Goal: Information Seeking & Learning: Understand process/instructions

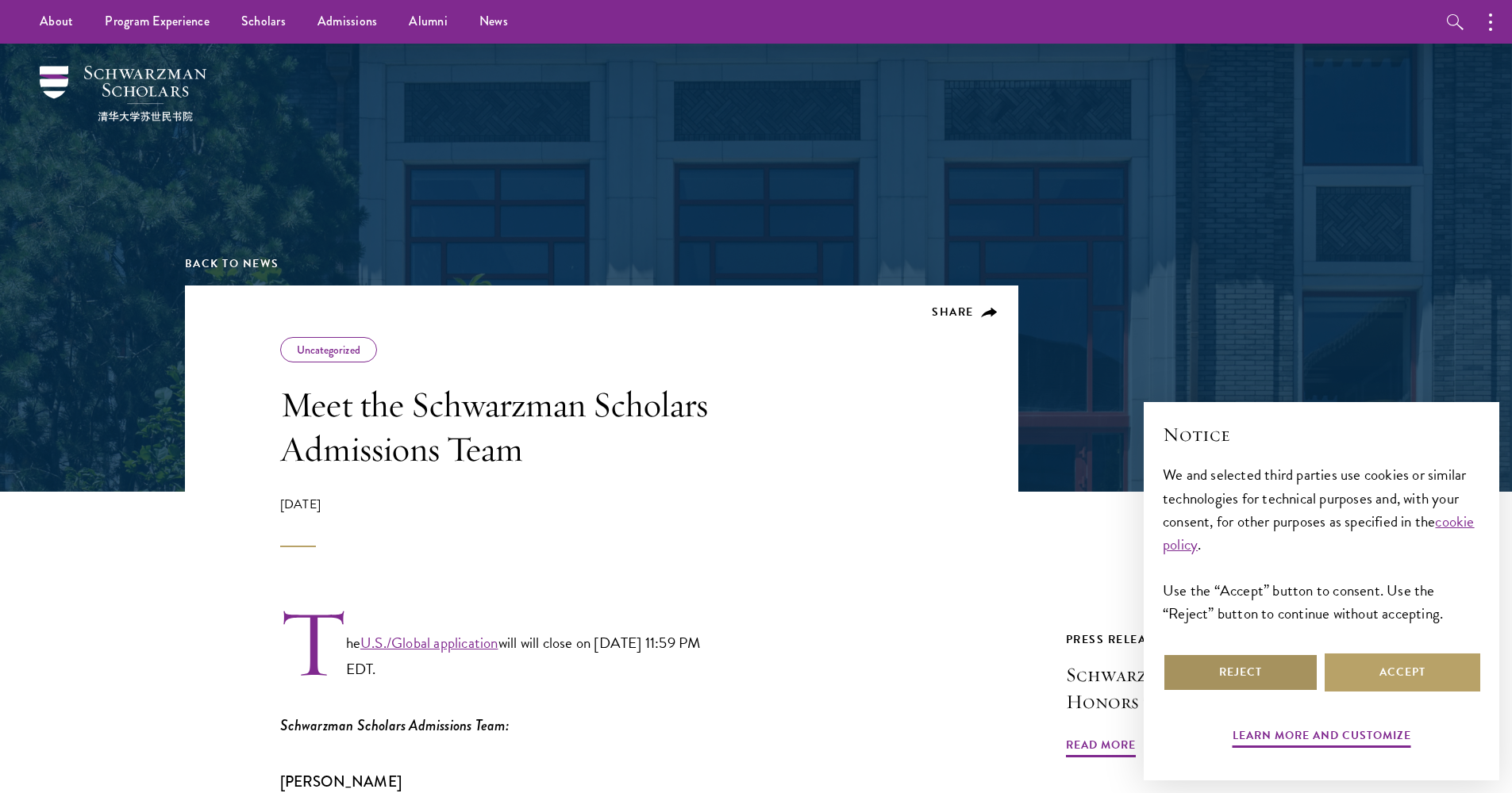
click at [1298, 684] on button "Reject" at bounding box center [1240, 673] width 156 height 38
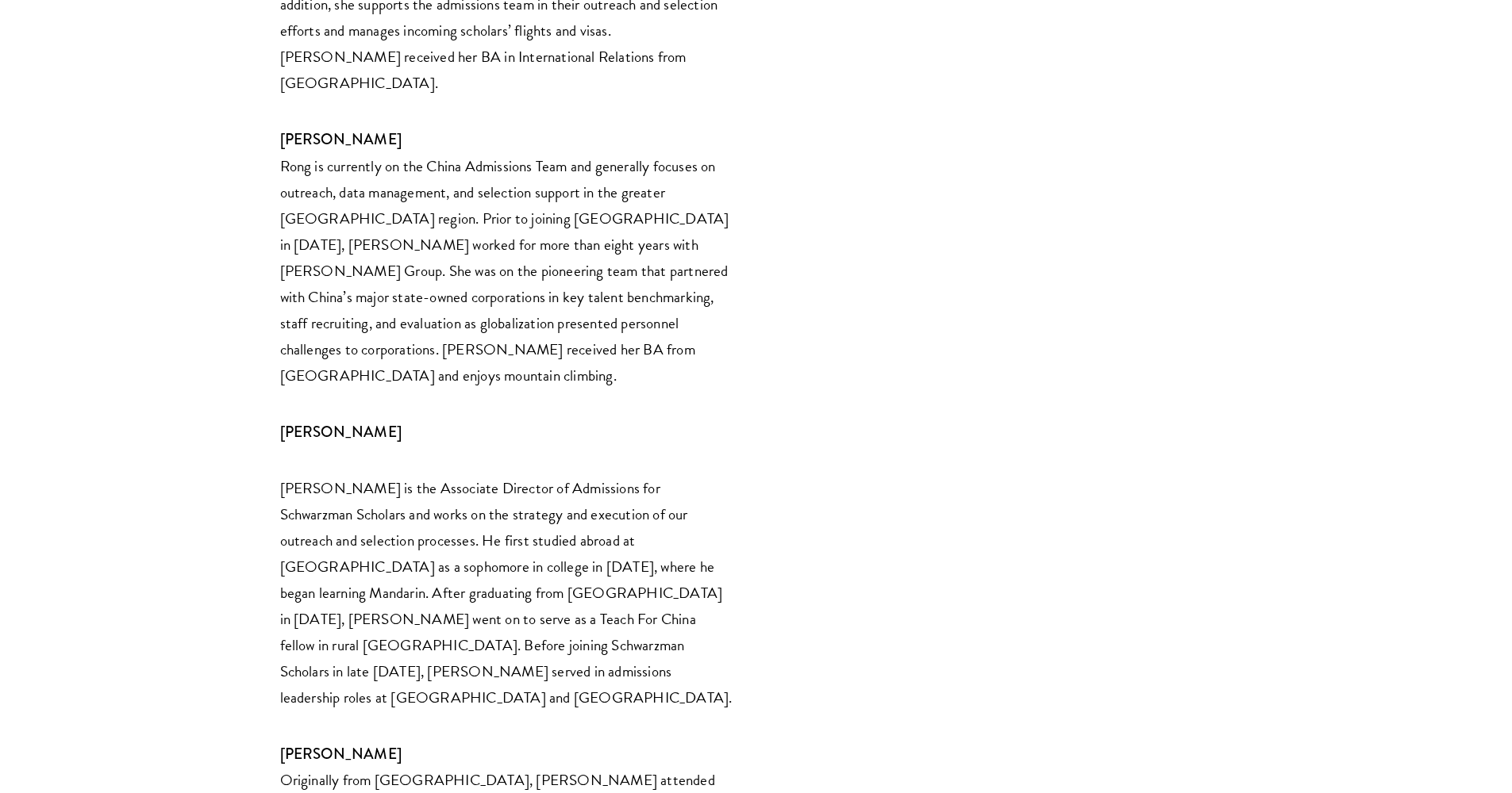
scroll to position [3551, 0]
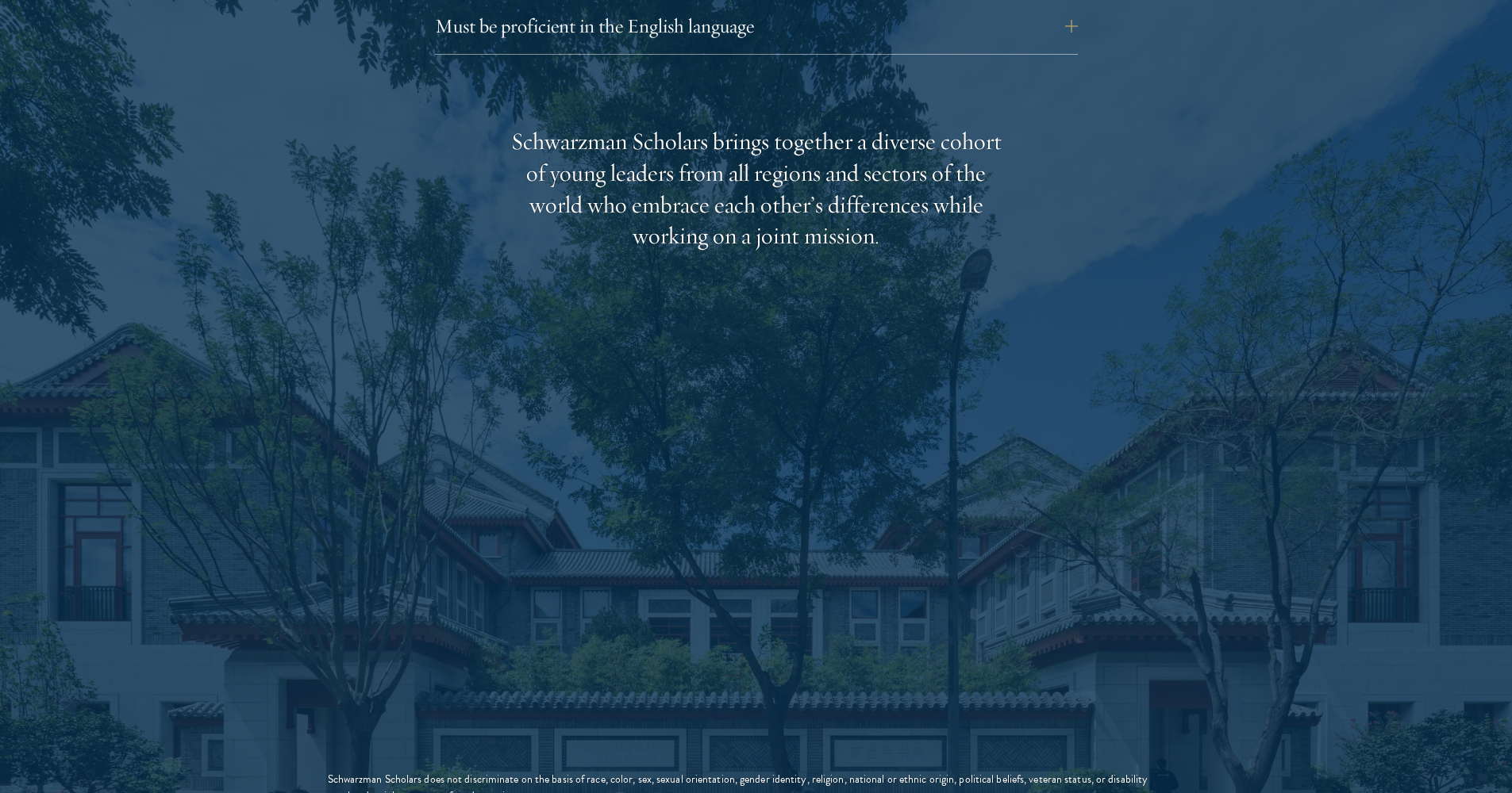
scroll to position [2611, 0]
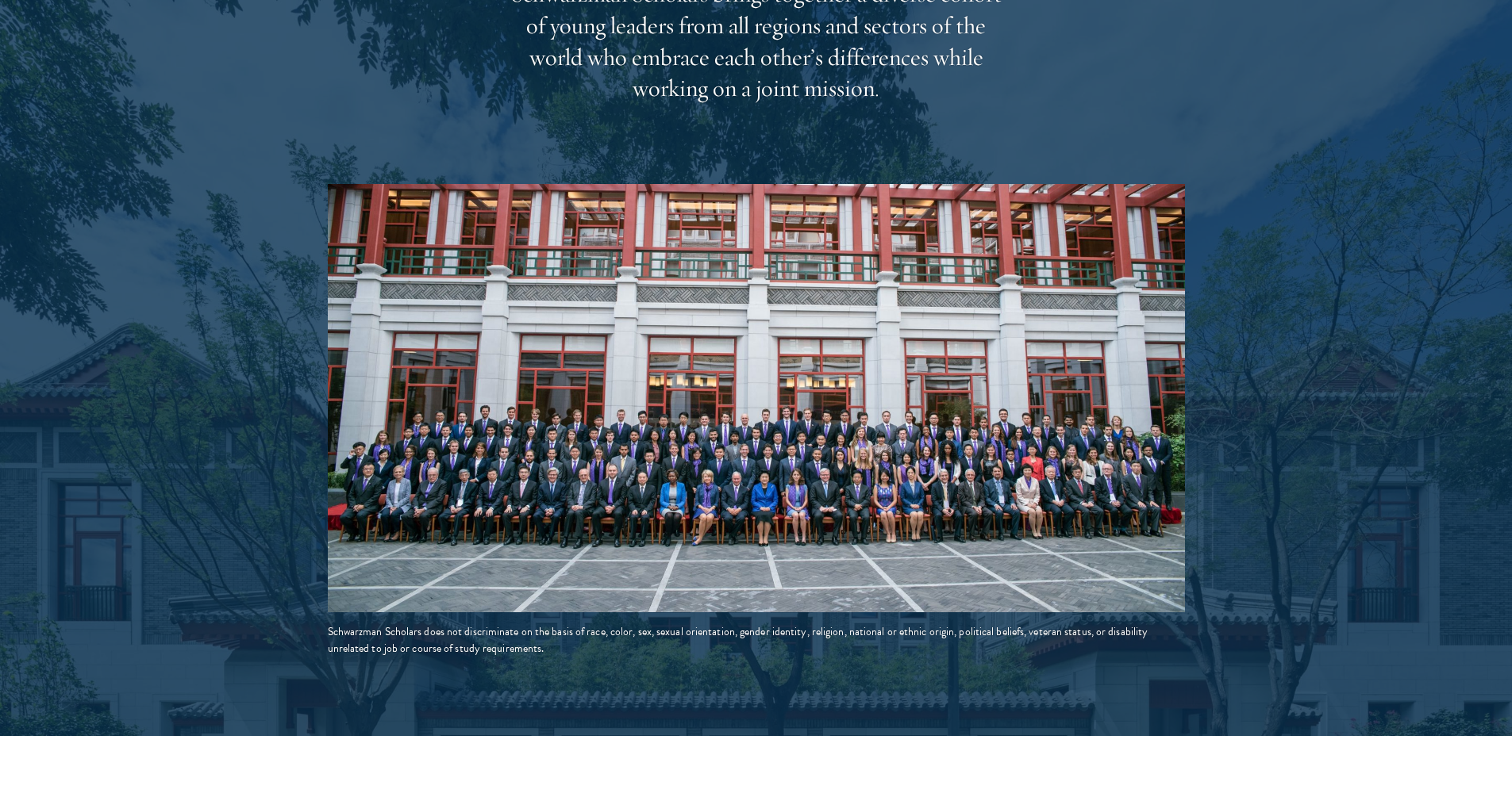
click at [746, 393] on img at bounding box center [756, 398] width 857 height 429
click at [728, 392] on img at bounding box center [756, 398] width 857 height 429
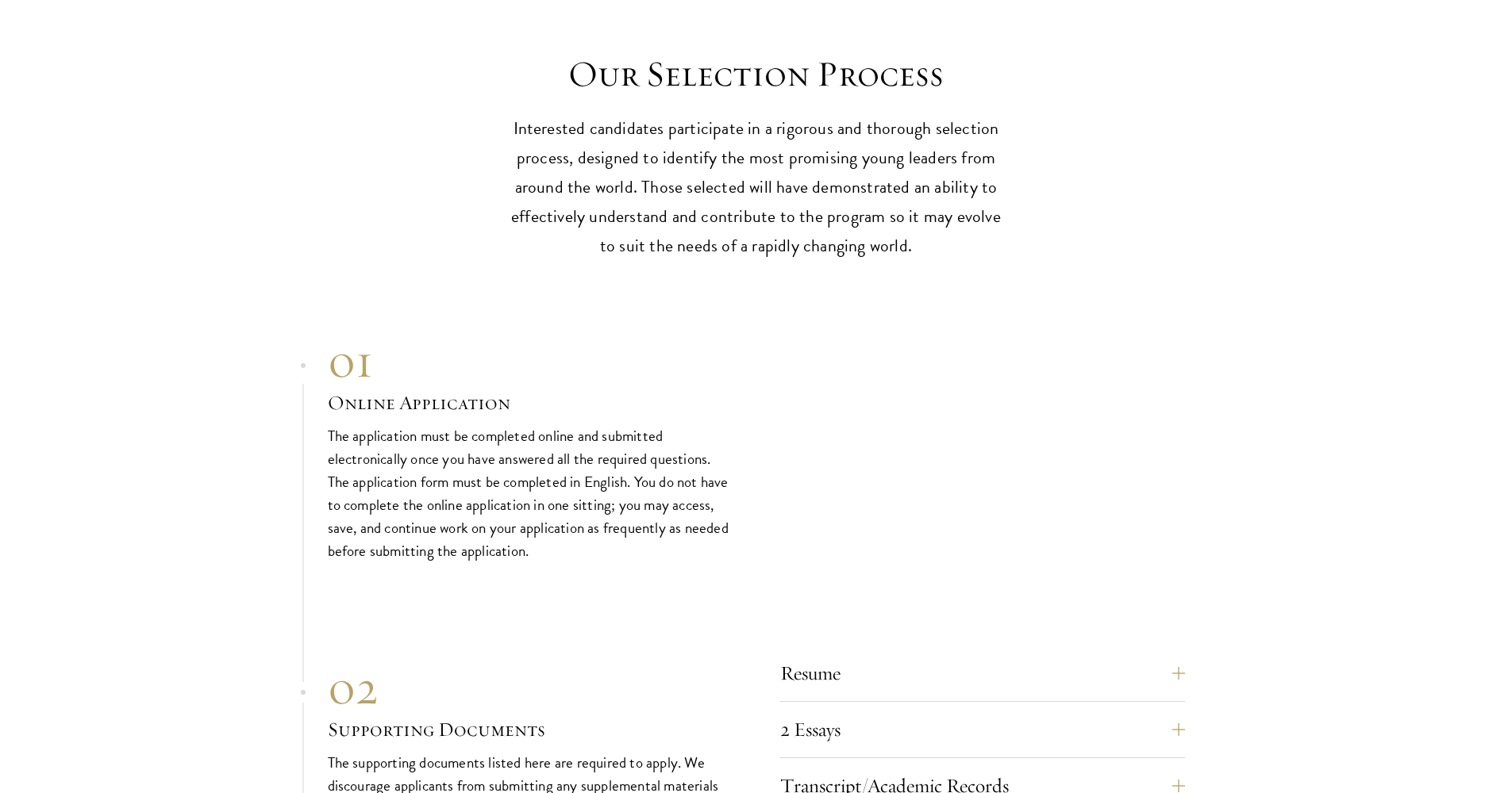
scroll to position [4900, 0]
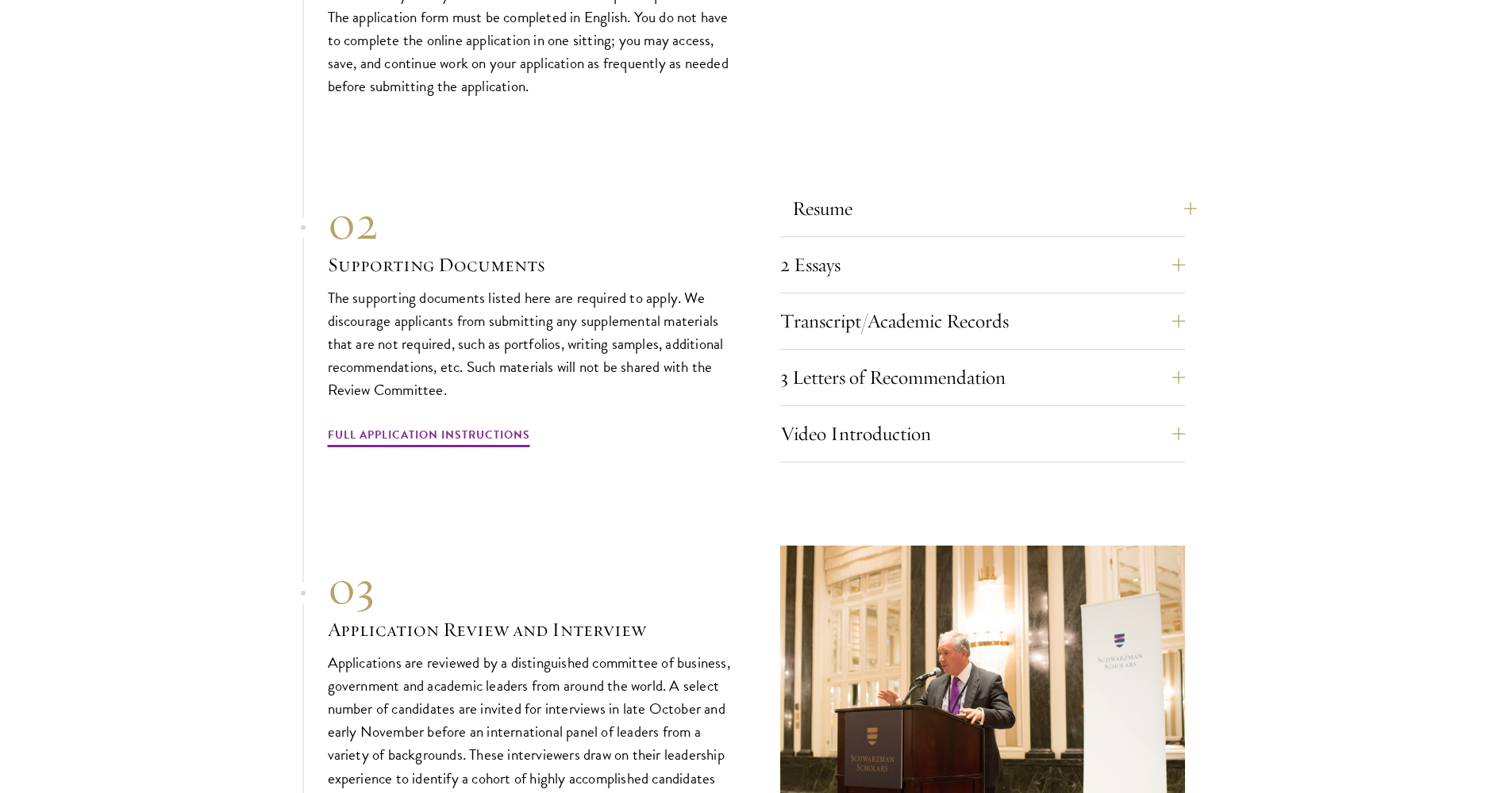
click at [818, 190] on button "Resume" at bounding box center [994, 209] width 404 height 38
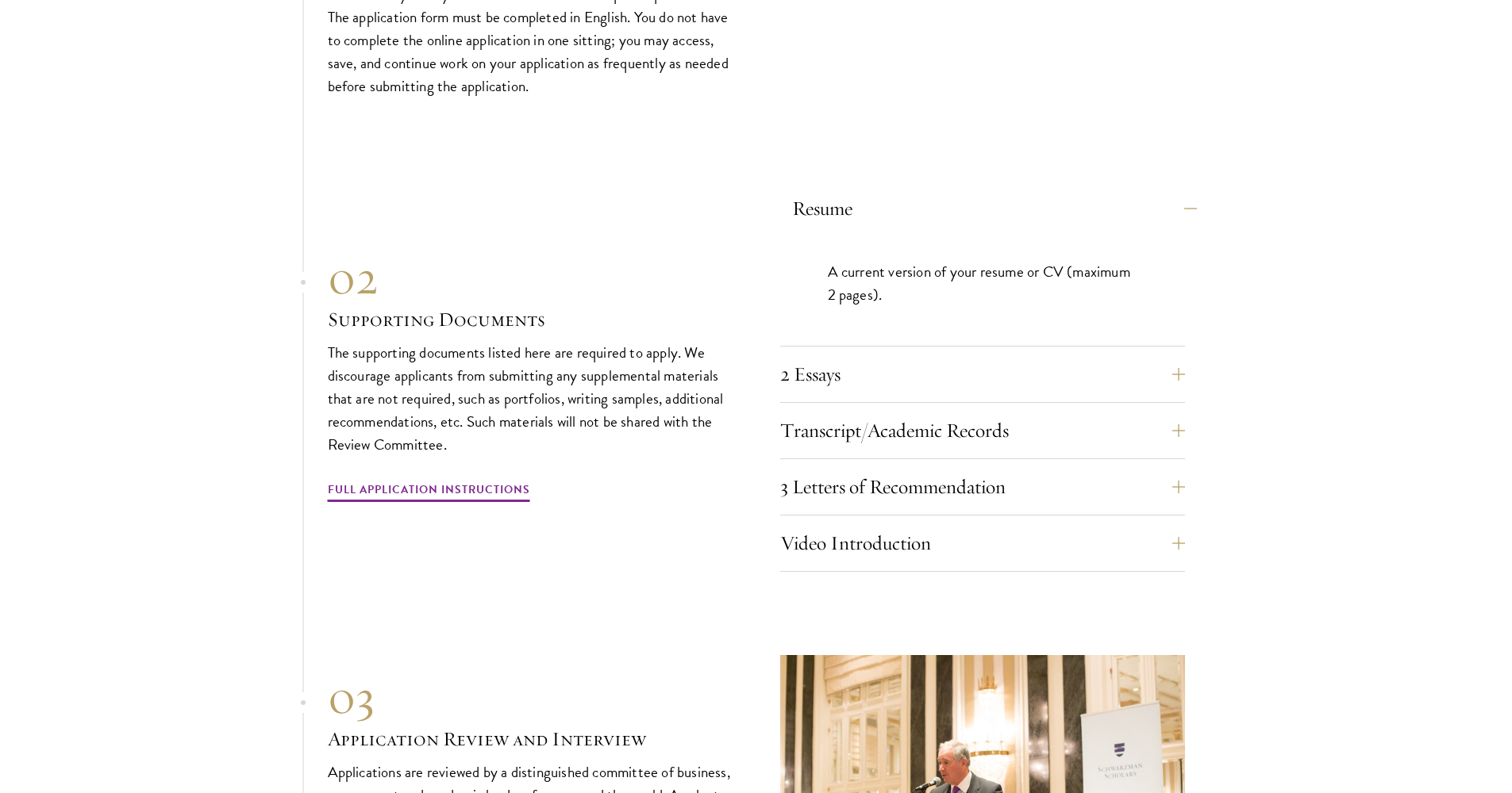
click at [820, 190] on button "Resume" at bounding box center [994, 209] width 404 height 38
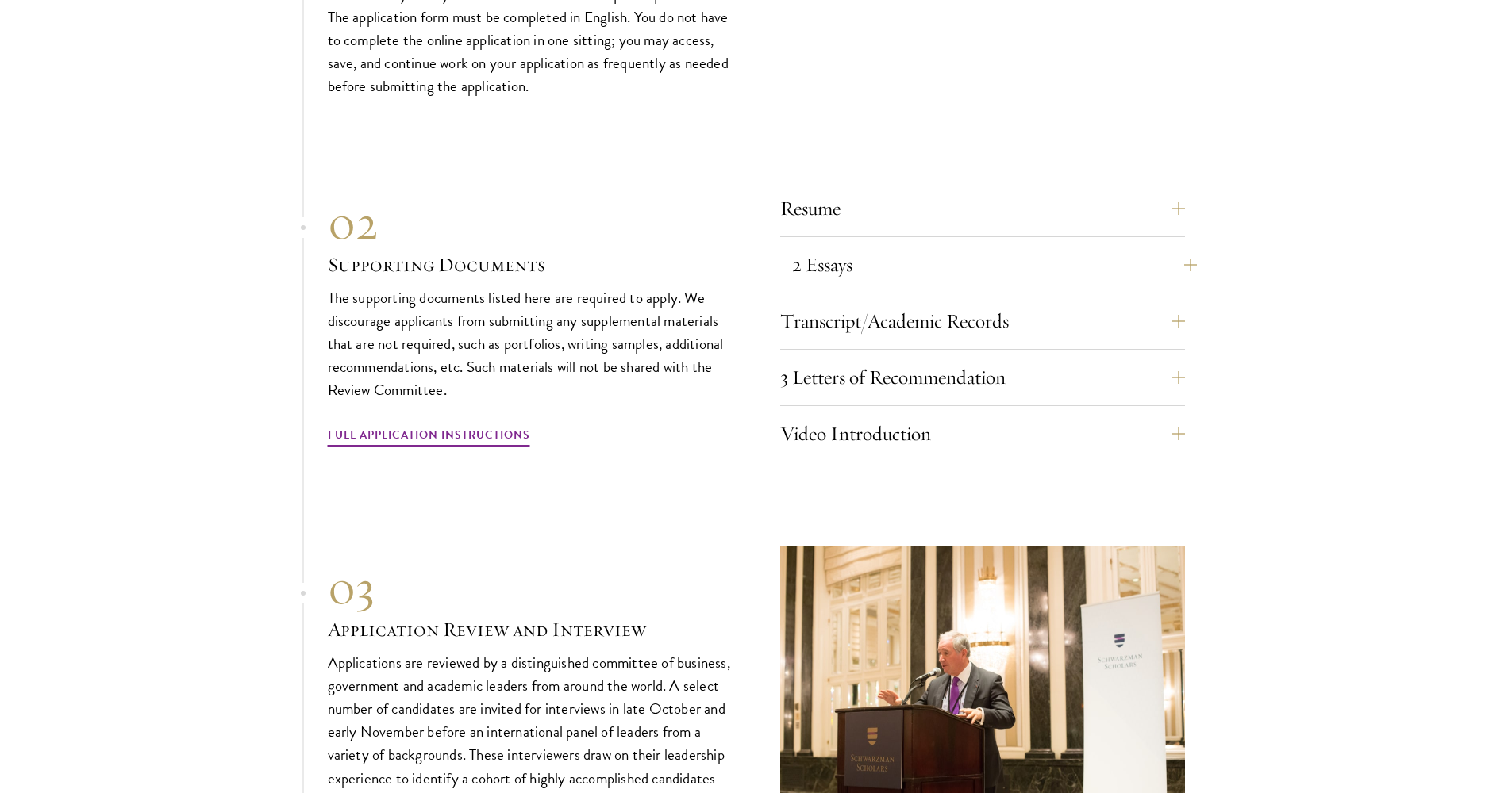
click at [820, 246] on button "2 Essays" at bounding box center [994, 264] width 404 height 38
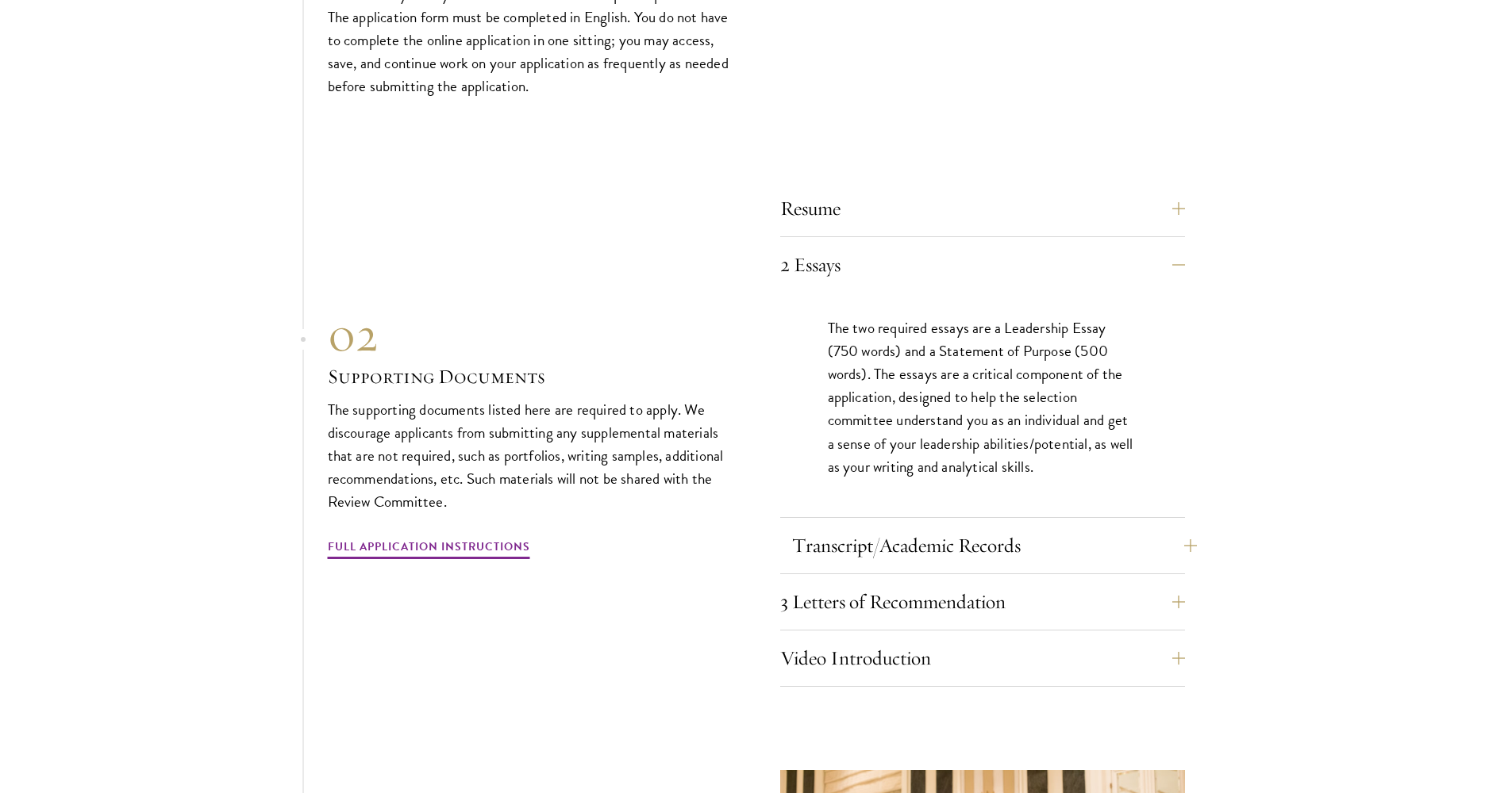
click at [814, 527] on button "Transcript/Academic Records" at bounding box center [994, 545] width 404 height 38
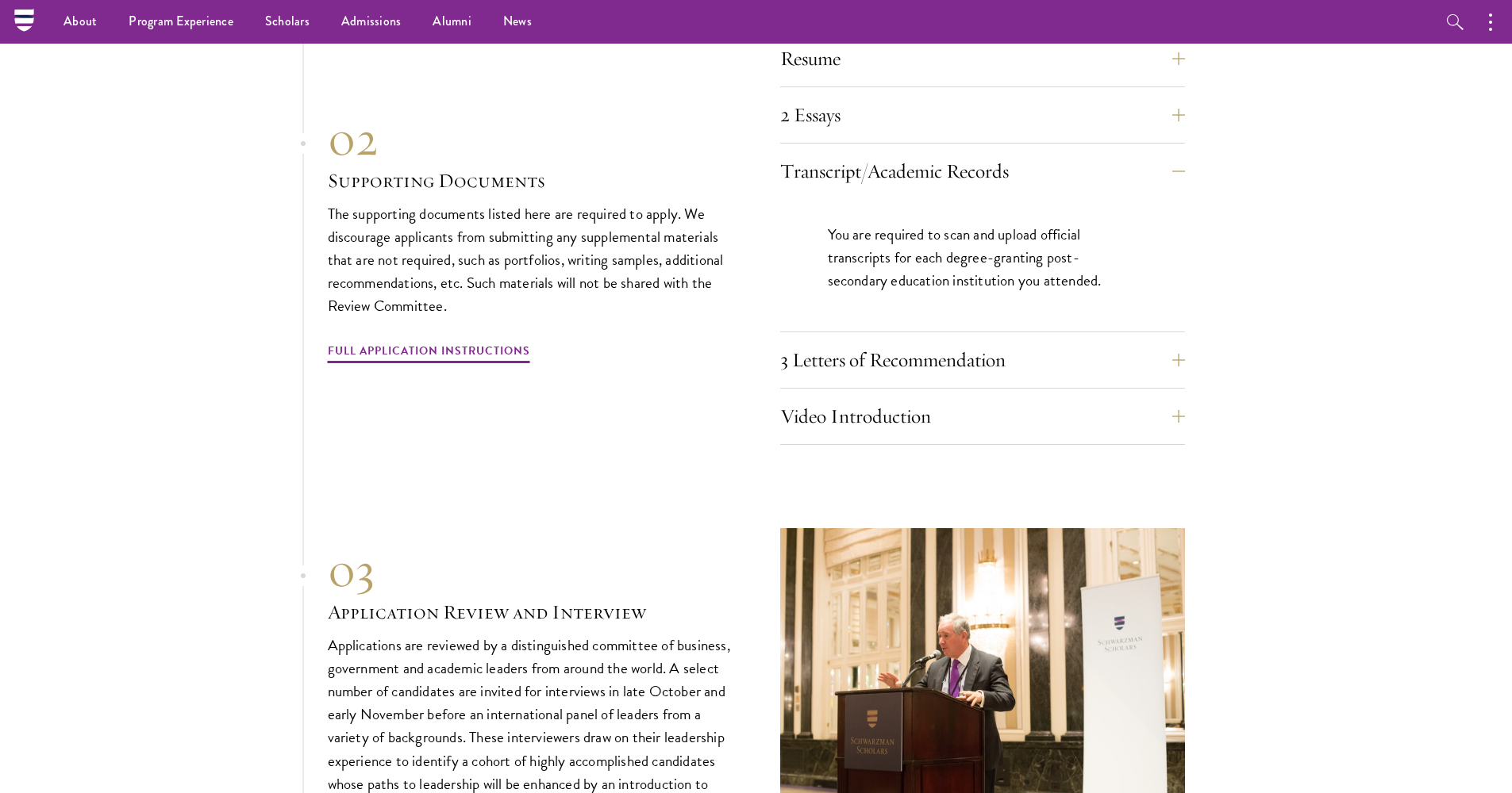
scroll to position [4948, 0]
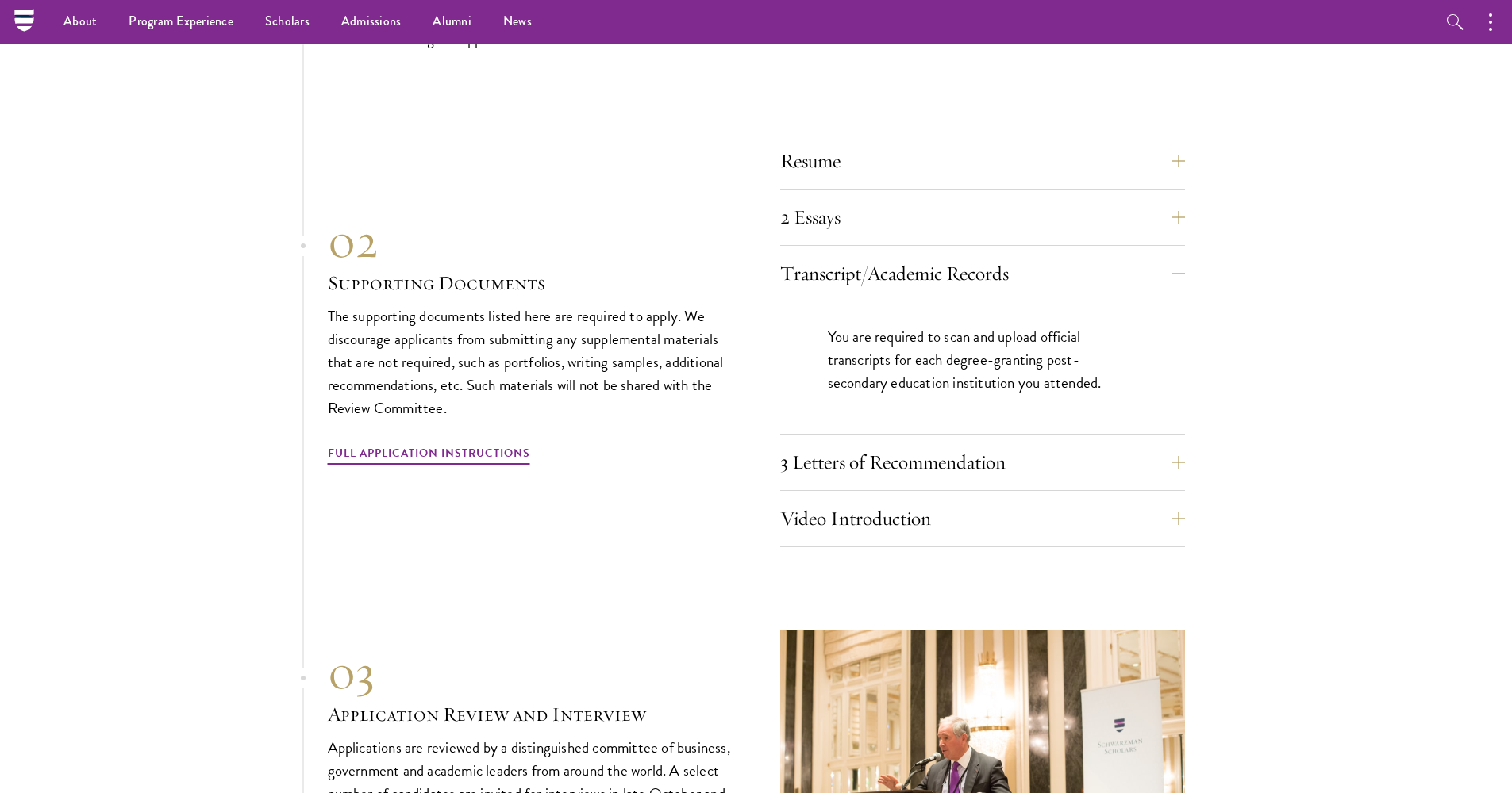
drag, startPoint x: 825, startPoint y: 403, endPoint x: 826, endPoint y: 394, distance: 9.1
click at [825, 443] on button "3 Letters of Recommendation" at bounding box center [982, 462] width 404 height 38
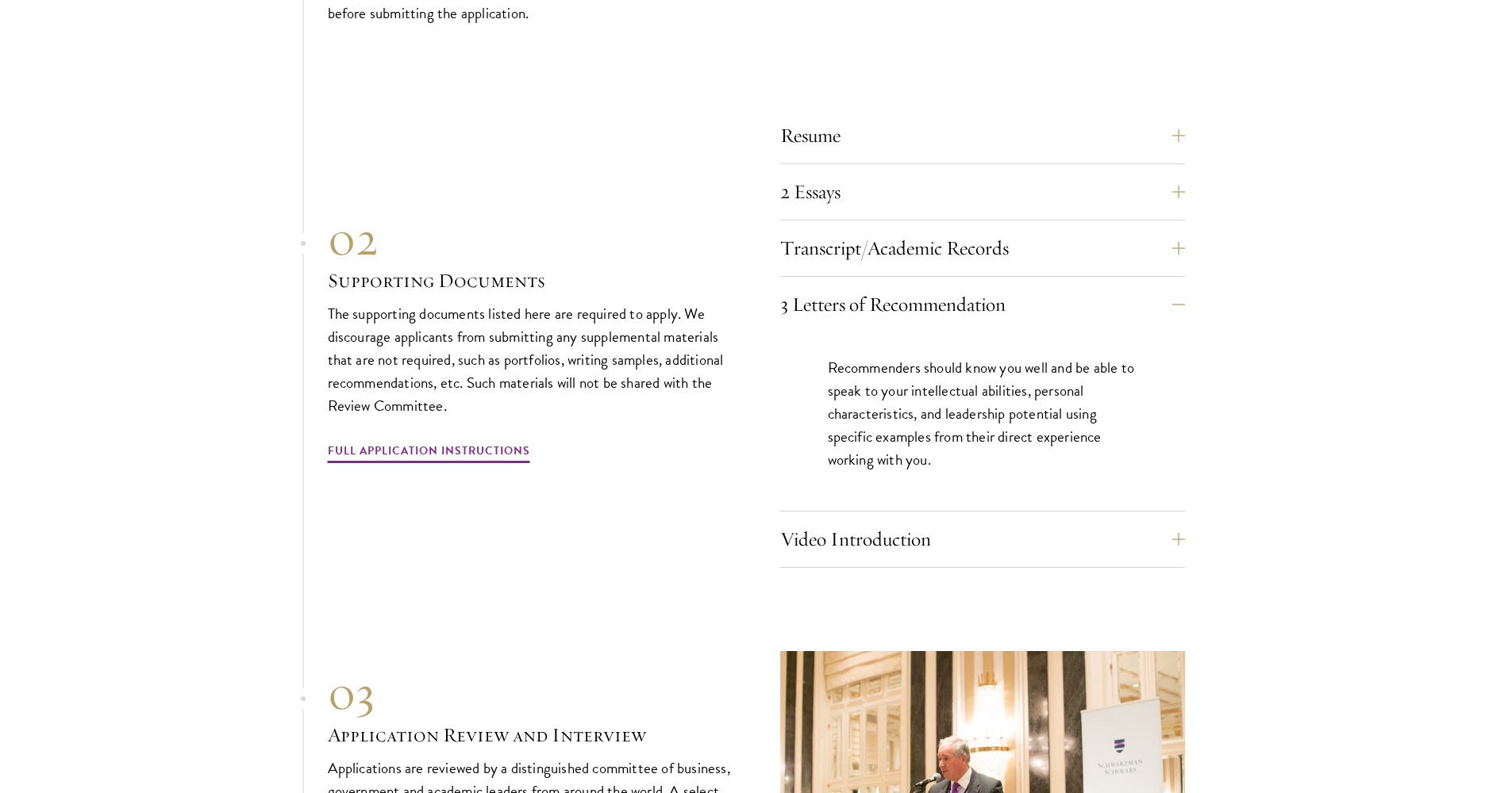
scroll to position [4976, 0]
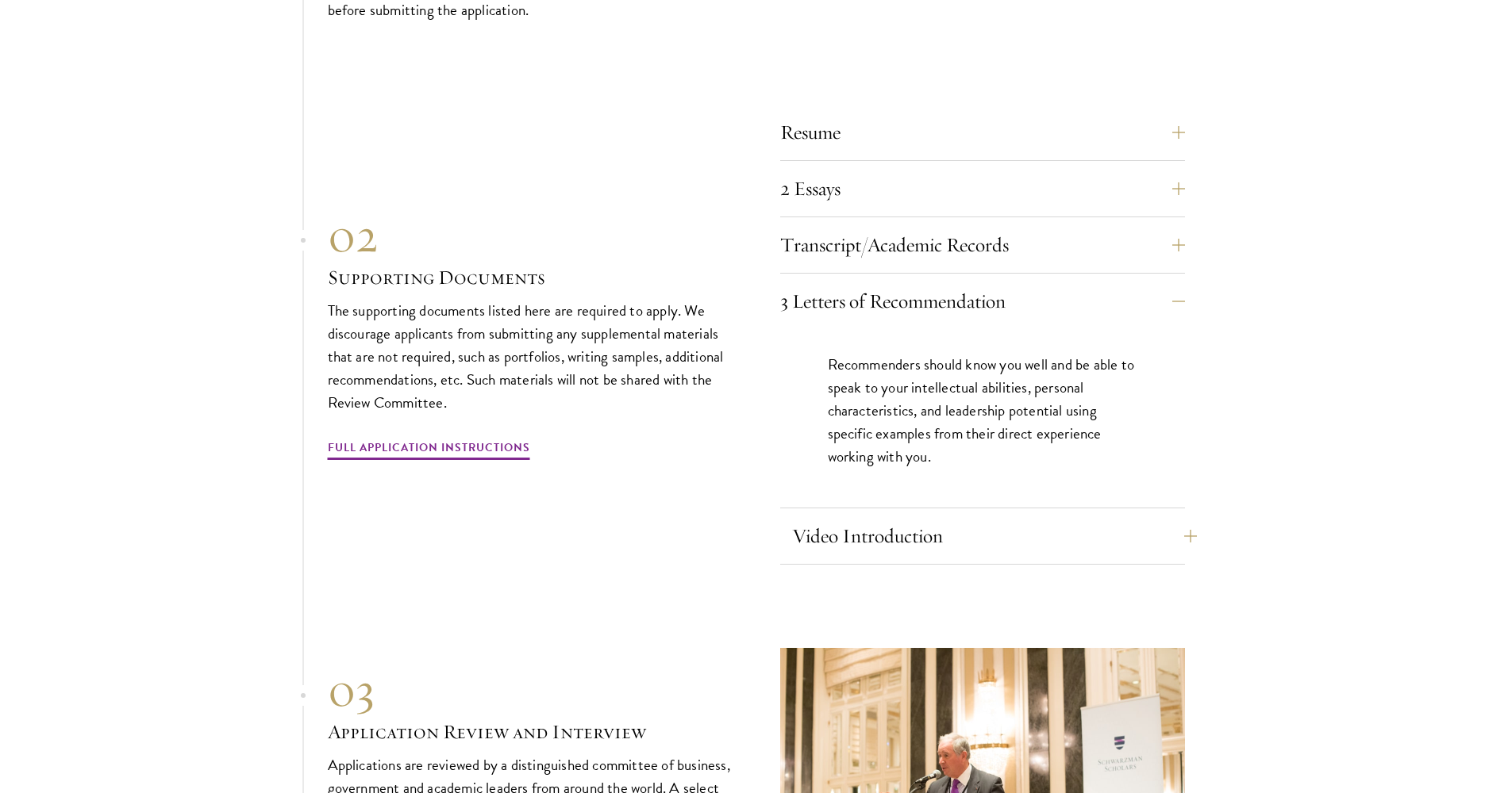
click at [832, 517] on button "Video Introduction" at bounding box center [994, 536] width 404 height 38
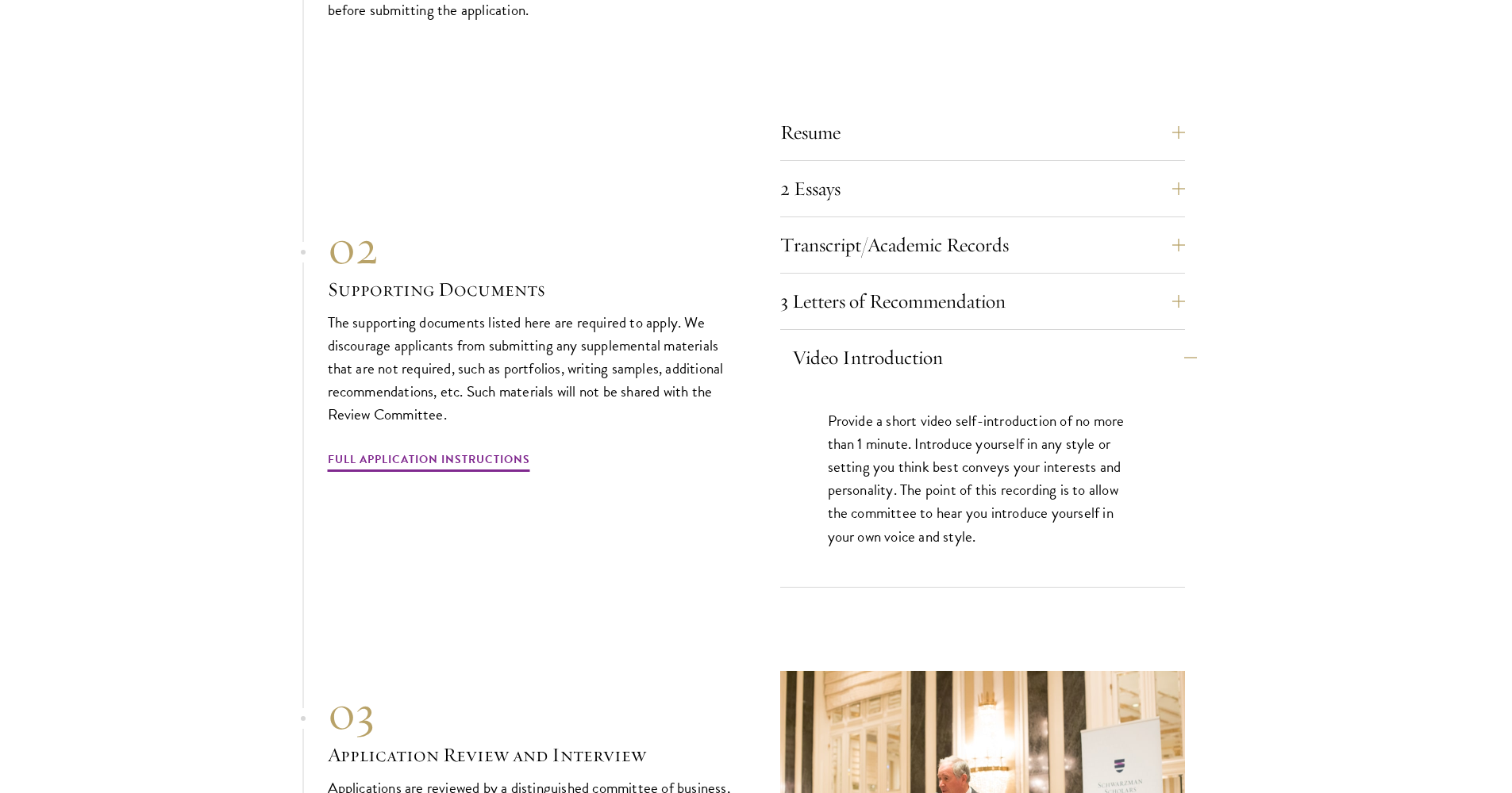
click at [874, 339] on button "Video Introduction" at bounding box center [994, 357] width 404 height 38
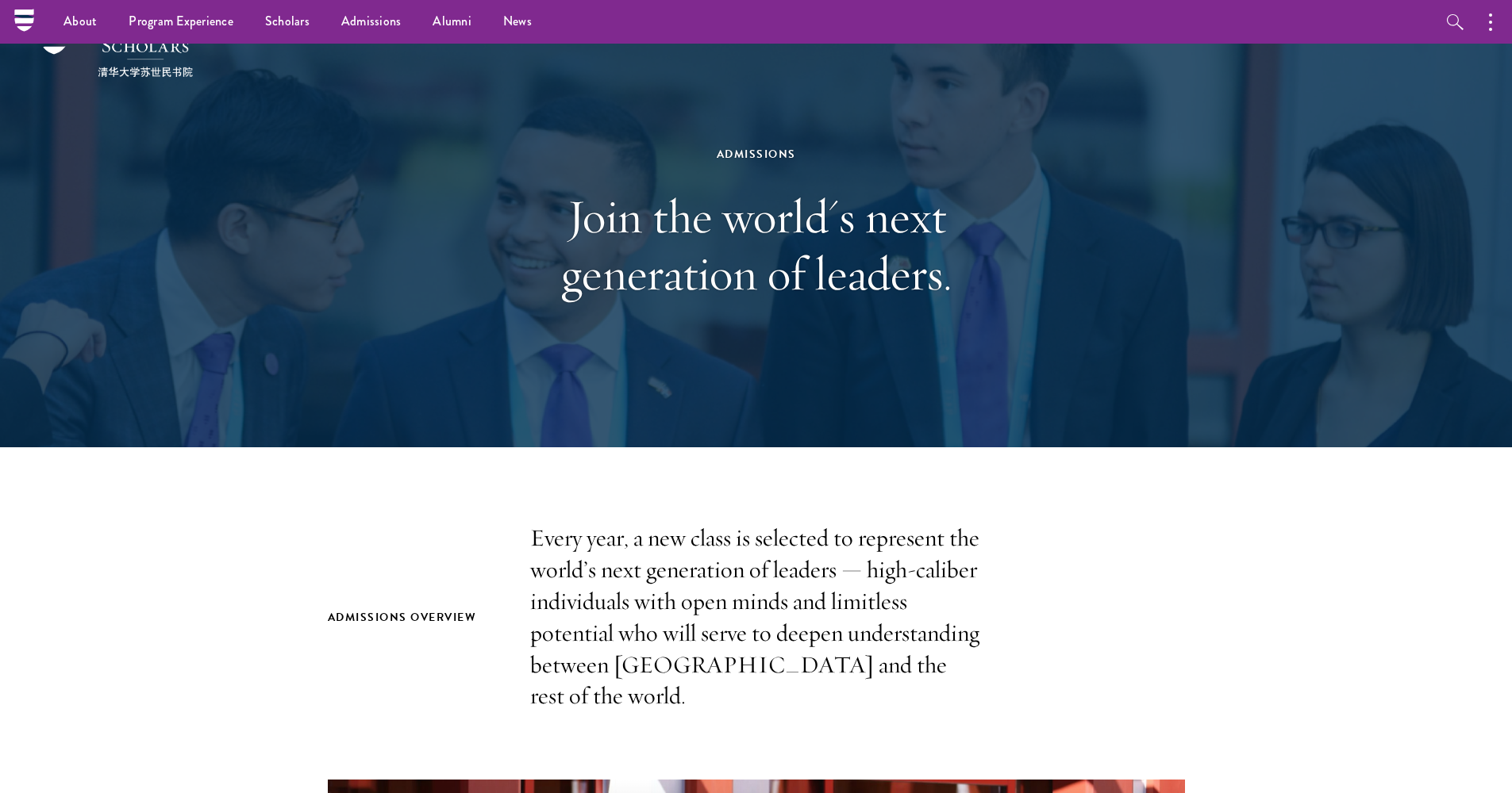
scroll to position [0, 0]
